Goal: Find specific page/section: Find specific page/section

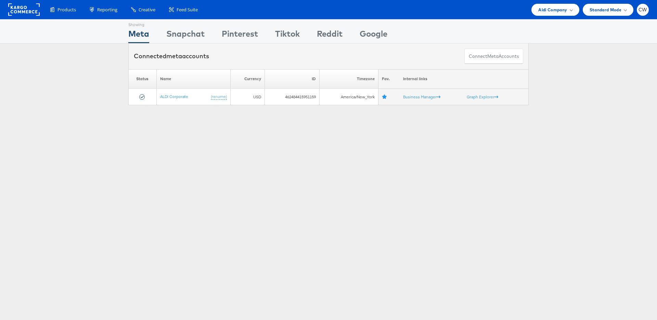
click at [563, 15] on div "Products Product Catalogs Enhance Your Product Catalog, Map Them to Publishers,…" at bounding box center [328, 9] width 657 height 19
click at [562, 8] on span "Aldi Company" at bounding box center [552, 9] width 29 height 7
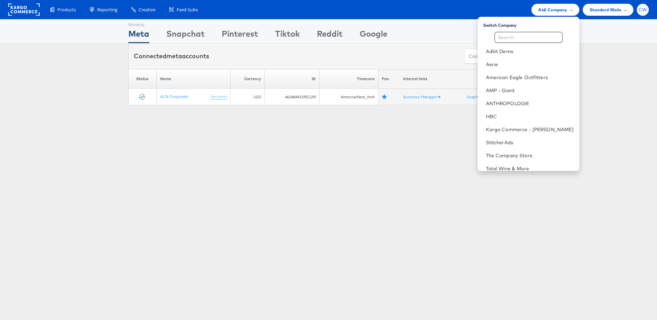
click at [646, 9] on span "CW" at bounding box center [642, 10] width 9 height 4
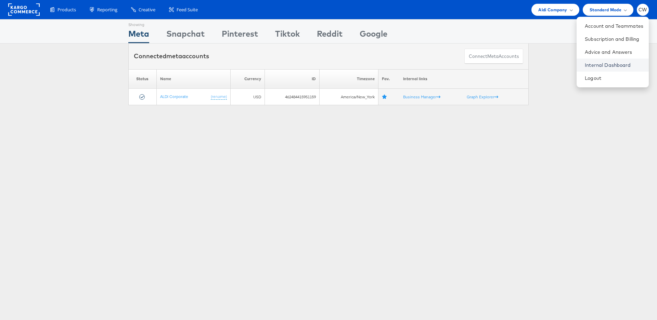
click at [621, 68] on link "Internal Dashboard" at bounding box center [614, 65] width 58 height 7
click at [557, 8] on span "Aldi Company" at bounding box center [552, 9] width 29 height 7
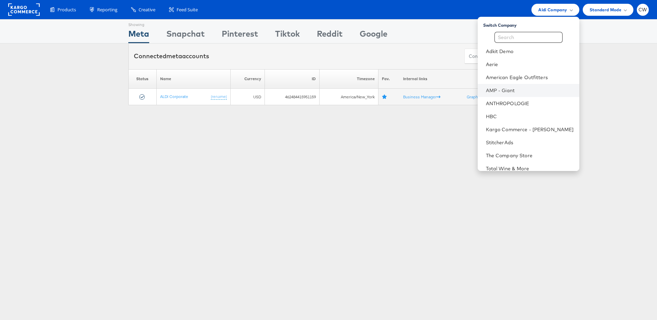
click at [522, 93] on li "AMP - Giant" at bounding box center [529, 90] width 102 height 13
click at [513, 89] on link "AMP - Giant" at bounding box center [530, 90] width 88 height 7
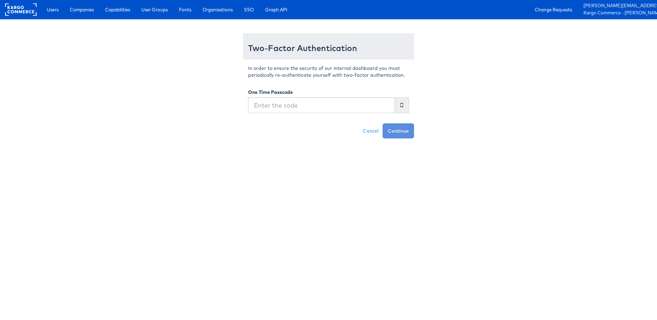
click at [311, 103] on input "text" at bounding box center [321, 105] width 147 height 16
type input "609553"
click at [382, 123] on button "Continue" at bounding box center [397, 130] width 31 height 15
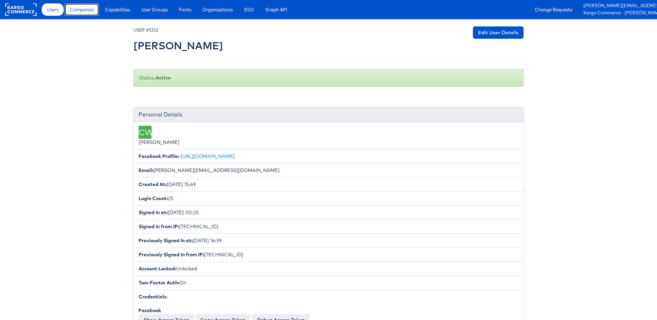
click at [78, 10] on span "Companies" at bounding box center [82, 9] width 24 height 7
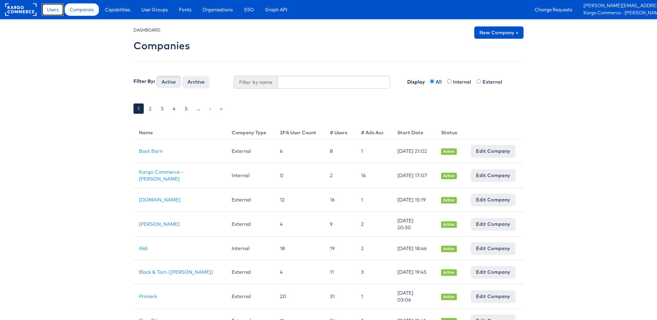
click at [54, 13] on link "Users" at bounding box center [53, 9] width 22 height 12
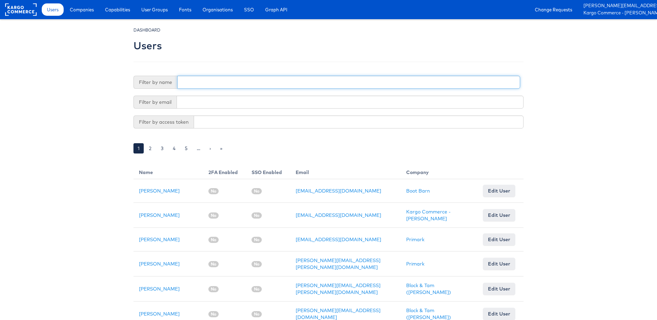
click at [225, 82] on input "text" at bounding box center [348, 82] width 343 height 13
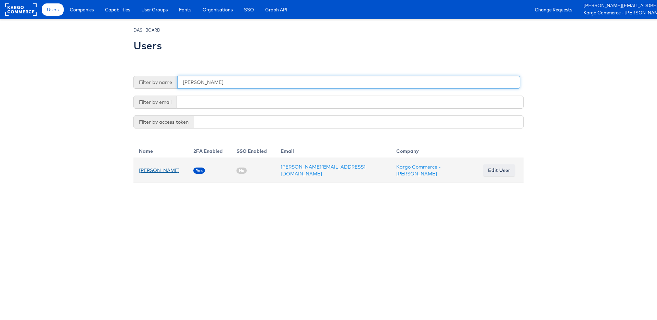
type input "conrad"
click at [156, 168] on link "Conrad Wala" at bounding box center [159, 170] width 41 height 6
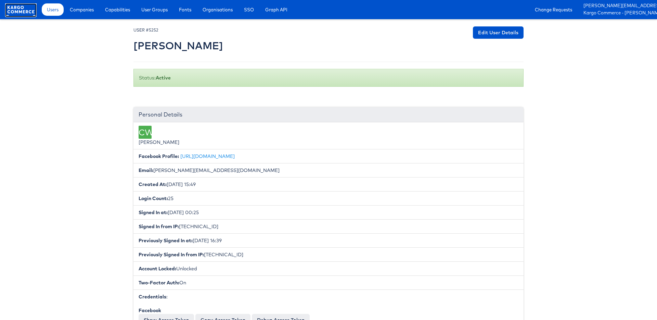
click at [18, 9] on rect at bounding box center [20, 9] width 31 height 12
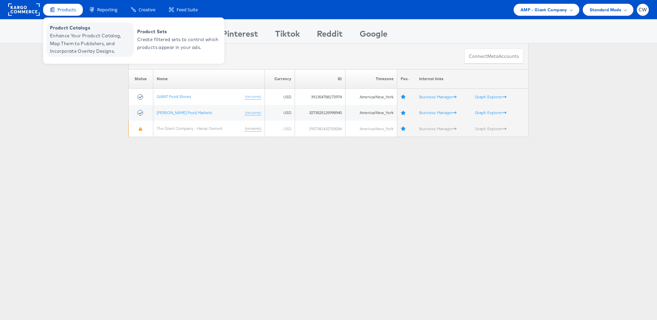
click at [76, 37] on span "Enhance Your Product Catalog, Map Them to Publishers, and Incorporate Overlay D…" at bounding box center [91, 43] width 82 height 23
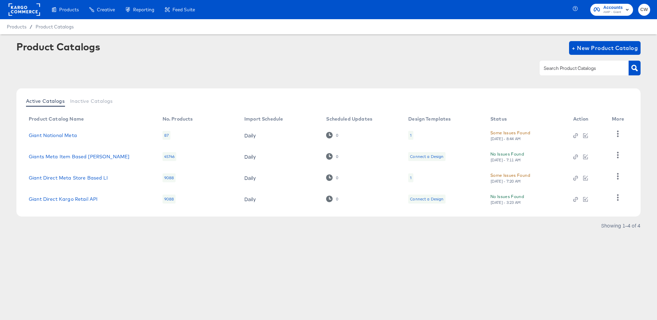
click at [412, 178] on div "1" at bounding box center [410, 177] width 5 height 9
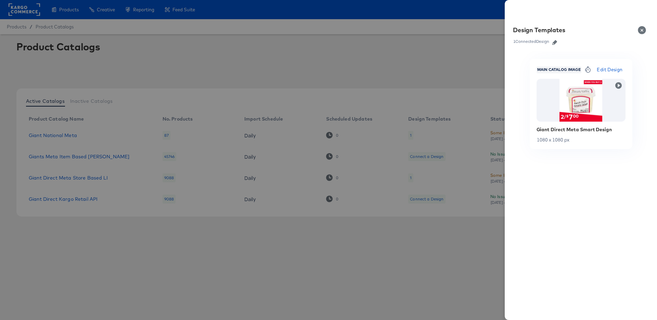
click at [645, 28] on button "Close" at bounding box center [643, 30] width 19 height 19
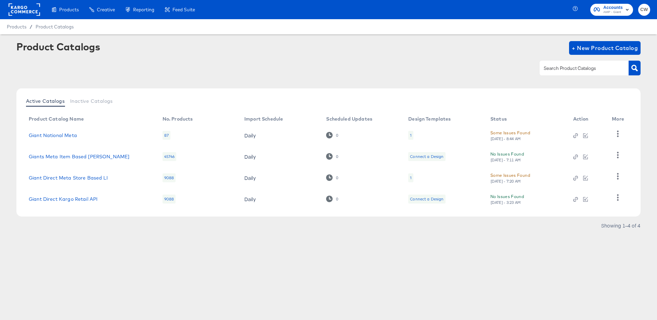
click at [408, 175] on div "1" at bounding box center [410, 177] width 5 height 9
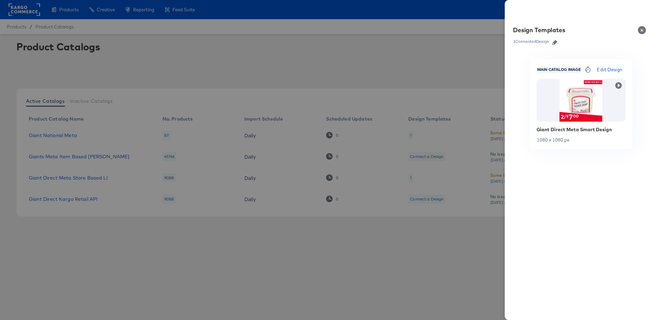
click at [641, 31] on button "Close" at bounding box center [643, 30] width 19 height 19
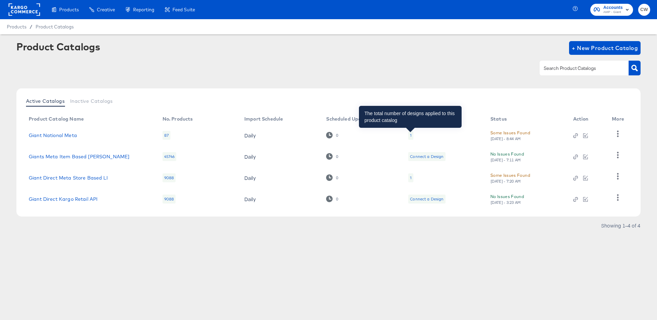
click at [410, 135] on div "1" at bounding box center [411, 134] width 2 height 5
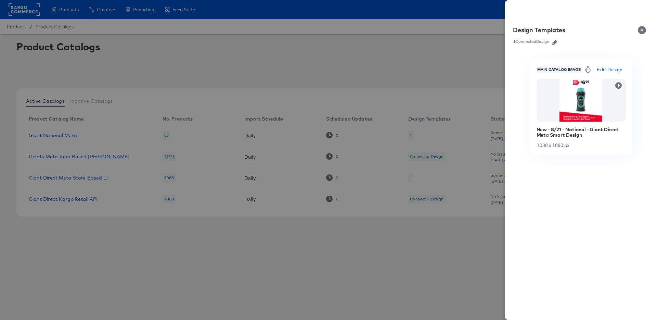
click at [640, 31] on button "Close" at bounding box center [643, 30] width 19 height 19
